Goal: Navigation & Orientation: Find specific page/section

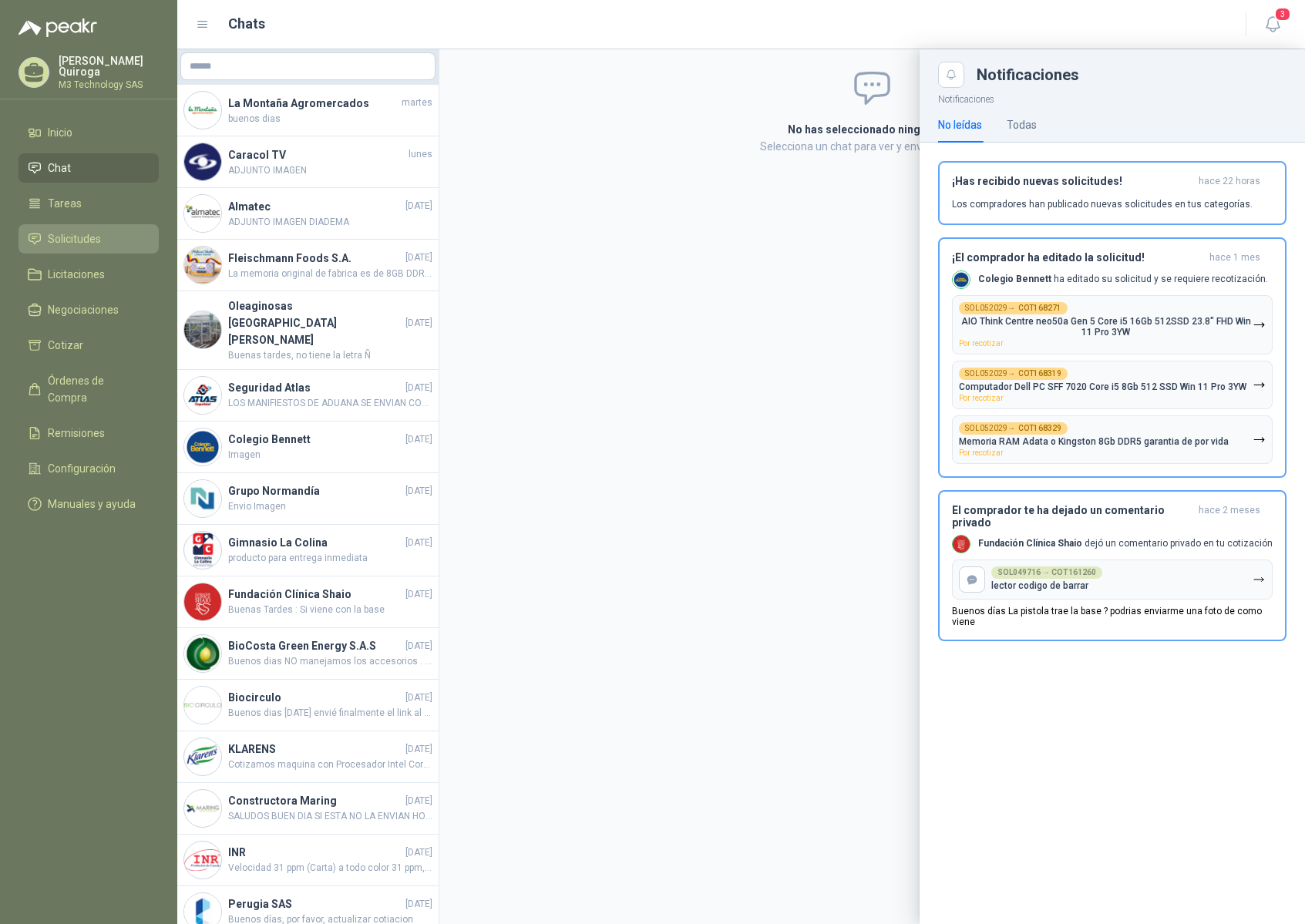
click at [93, 232] on span "Solicitudes" at bounding box center [74, 239] width 53 height 17
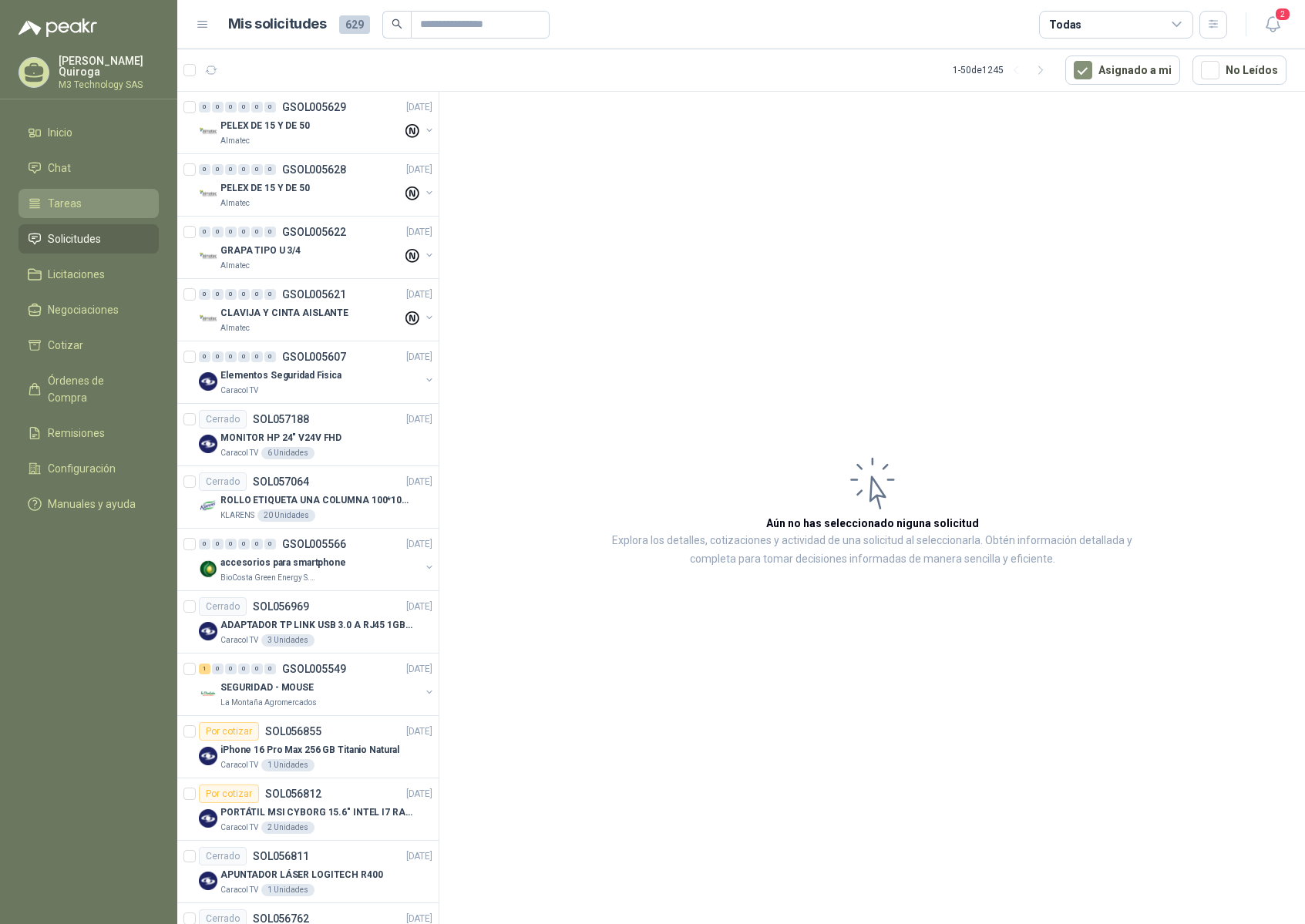
click at [78, 199] on span "Tareas" at bounding box center [64, 203] width 34 height 17
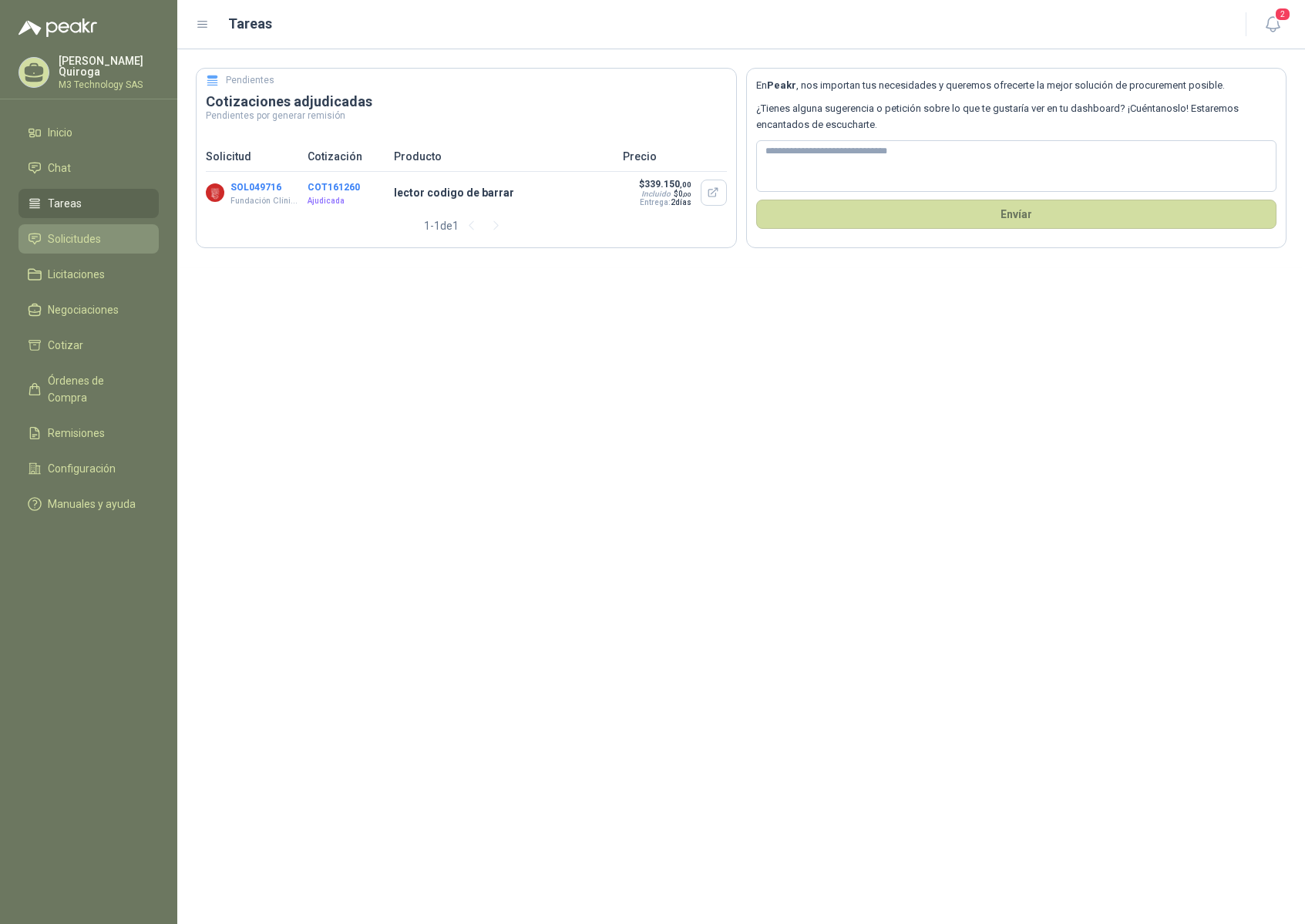
click at [69, 232] on span "Solicitudes" at bounding box center [74, 239] width 53 height 17
